Goal: Navigation & Orientation: Find specific page/section

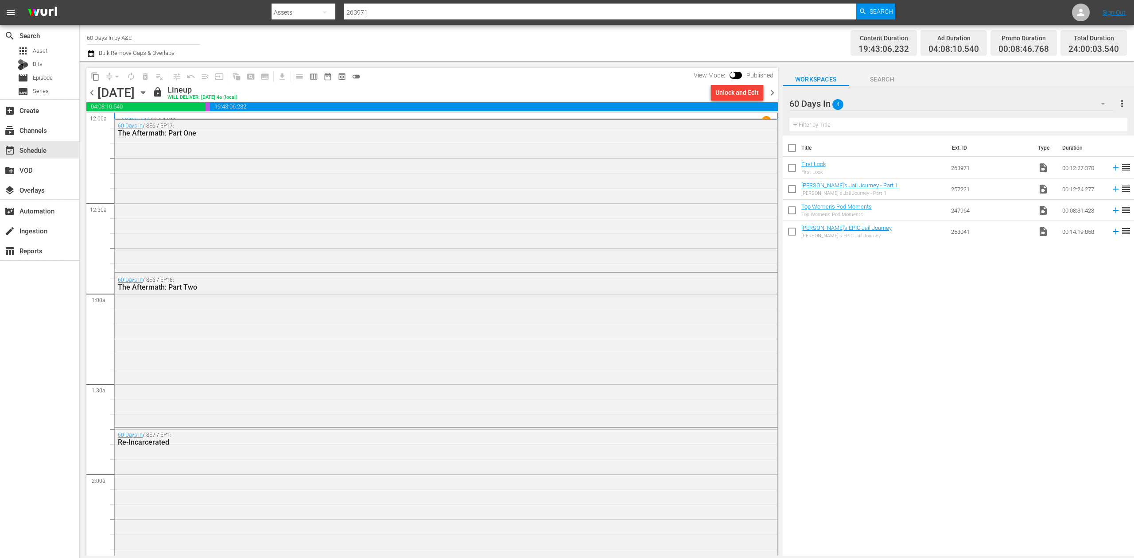
click at [771, 91] on span "chevron_right" at bounding box center [772, 92] width 11 height 11
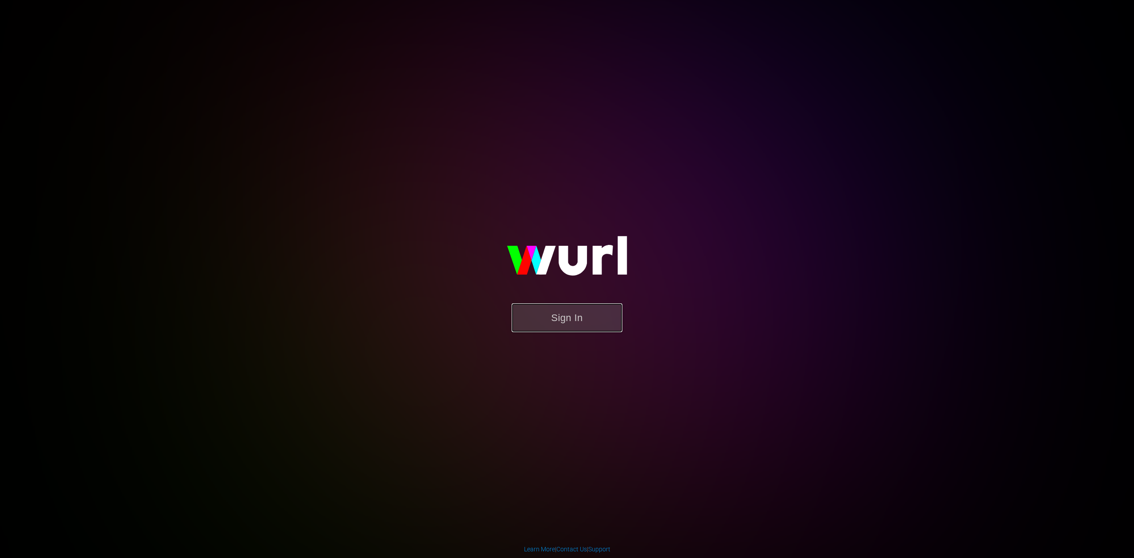
click at [583, 319] on button "Sign In" at bounding box center [567, 317] width 111 height 29
